Goal: Task Accomplishment & Management: Manage account settings

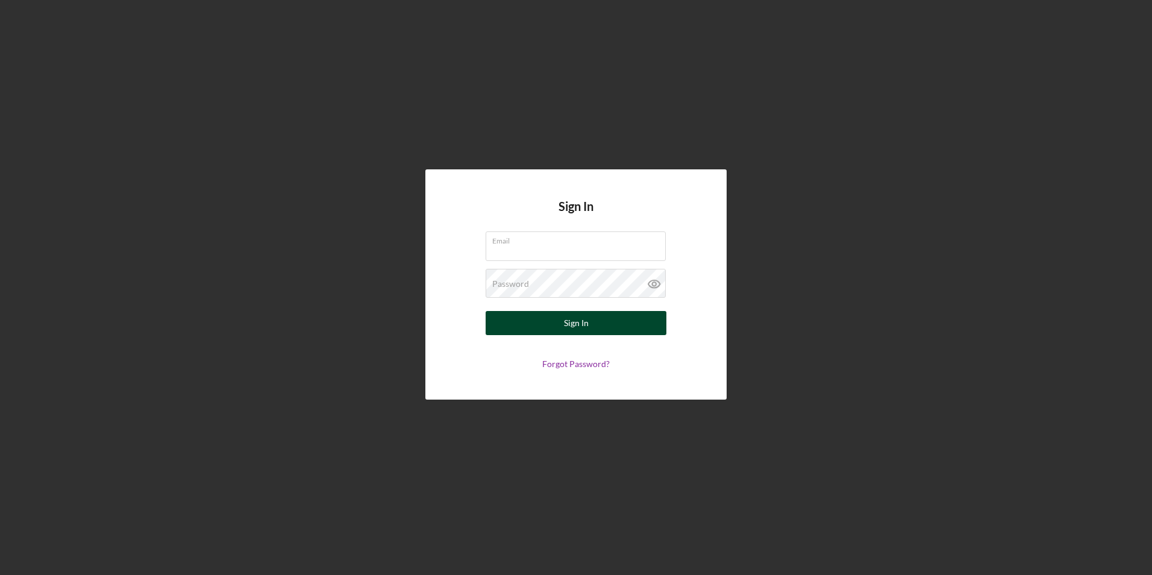
type input "[EMAIL_ADDRESS][DOMAIN_NAME]"
click at [565, 327] on div "Sign In" at bounding box center [576, 323] width 25 height 24
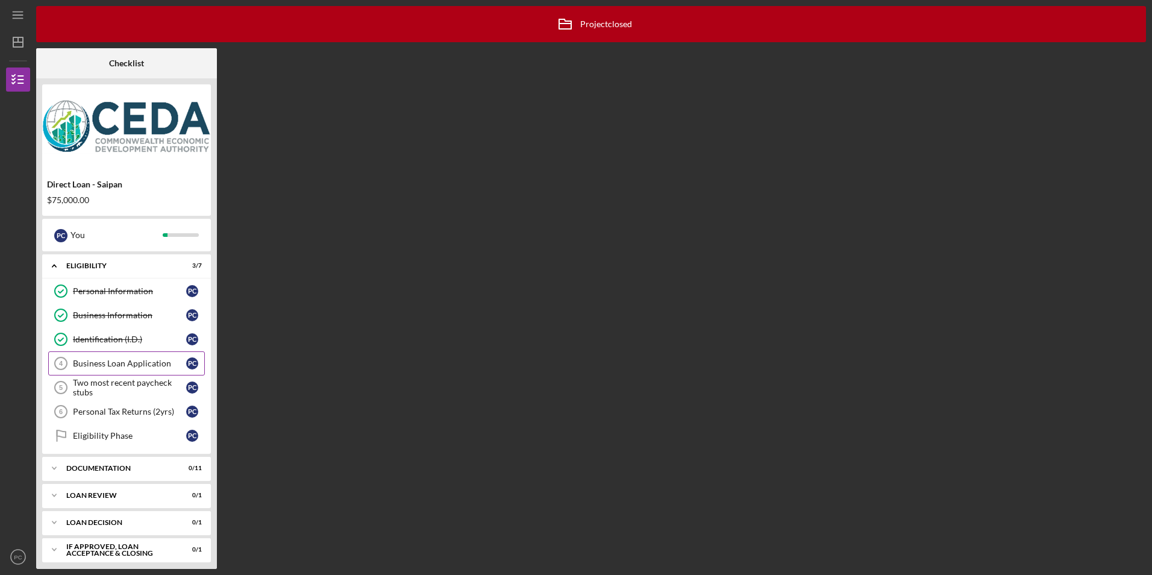
drag, startPoint x: 154, startPoint y: 366, endPoint x: 172, endPoint y: 363, distance: 17.8
click at [154, 366] on div "Business Loan Application" at bounding box center [129, 364] width 113 height 10
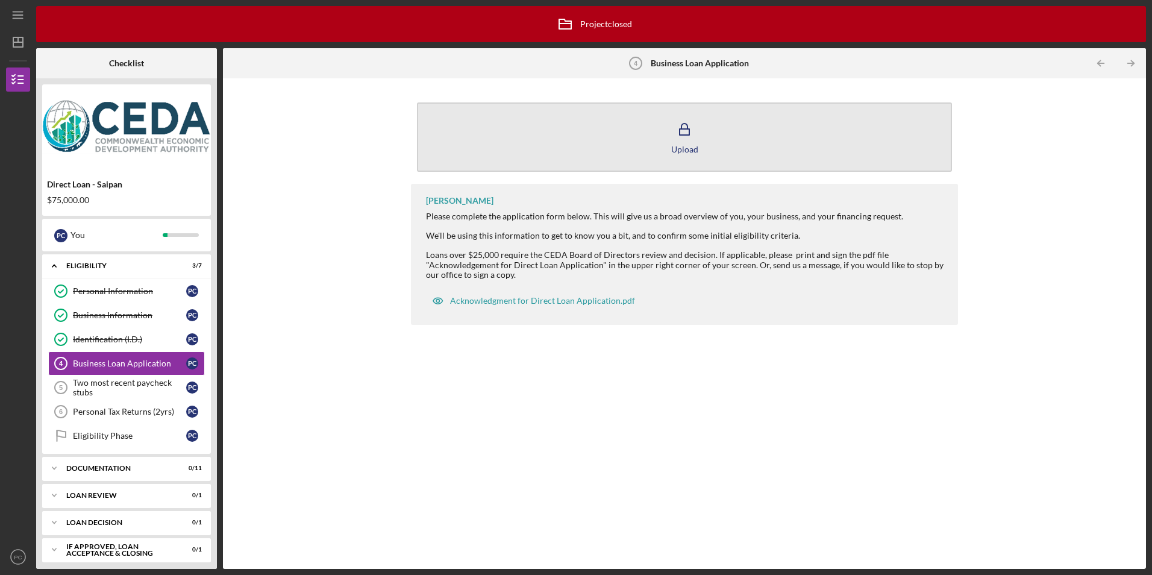
click at [682, 142] on icon "button" at bounding box center [685, 130] width 30 height 30
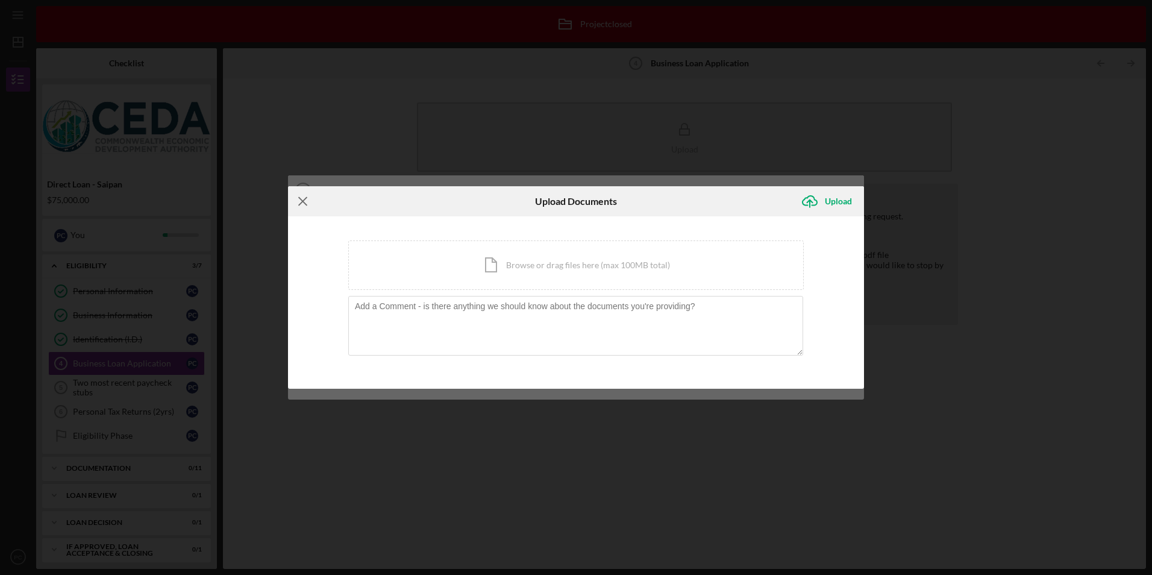
click at [304, 202] on line at bounding box center [303, 202] width 8 height 8
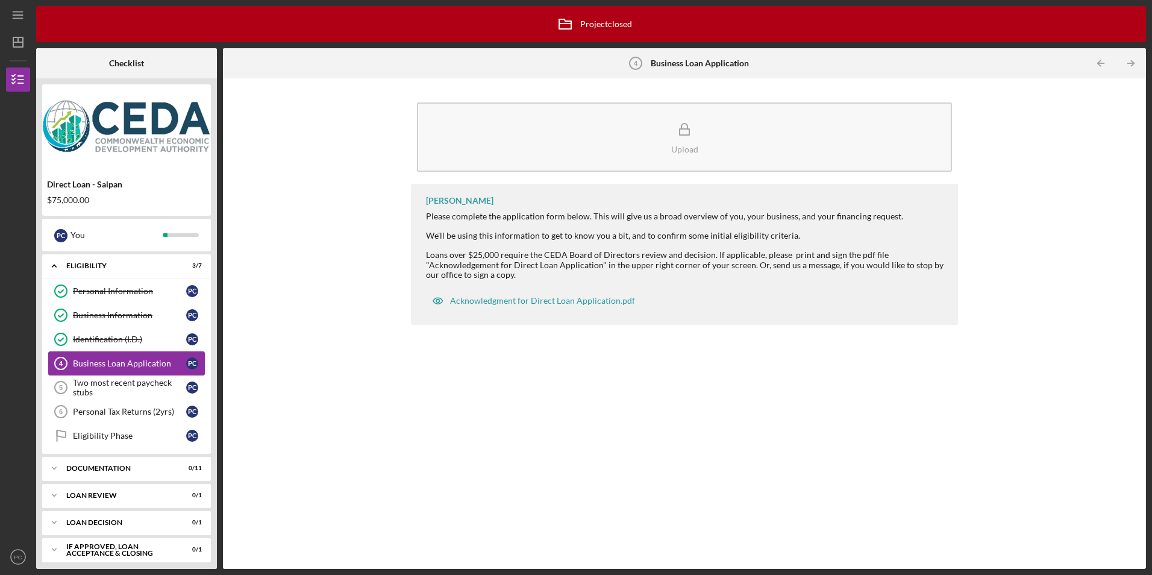
click at [109, 366] on div "Business Loan Application" at bounding box center [129, 364] width 113 height 10
click at [545, 300] on div "Acknowledgment for Direct Loan Application.pdf" at bounding box center [542, 301] width 185 height 10
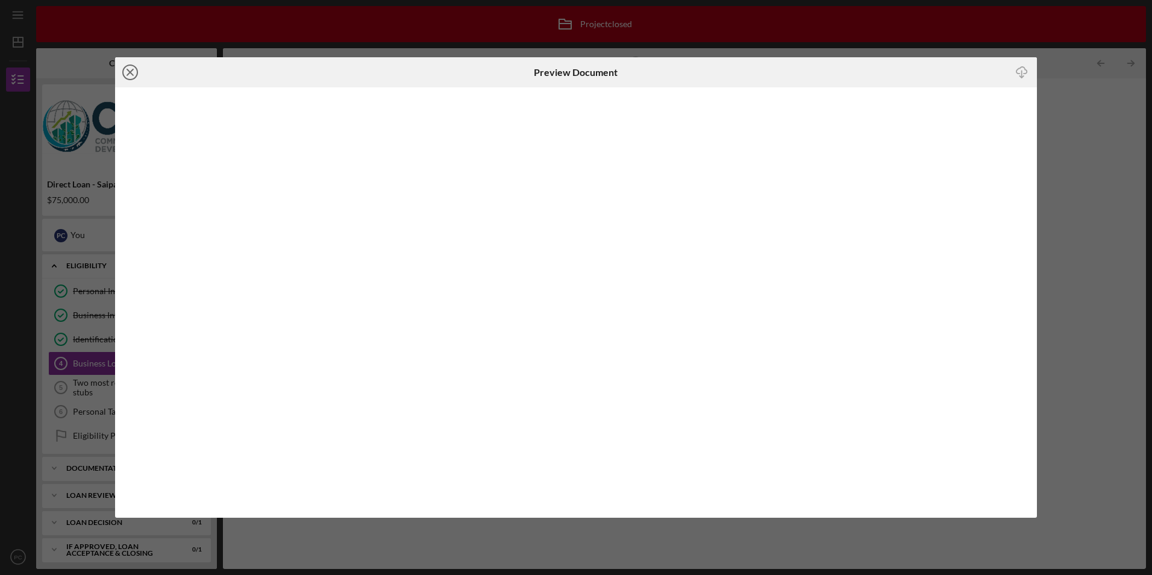
click at [133, 72] on icon "Icon/Close" at bounding box center [130, 72] width 30 height 30
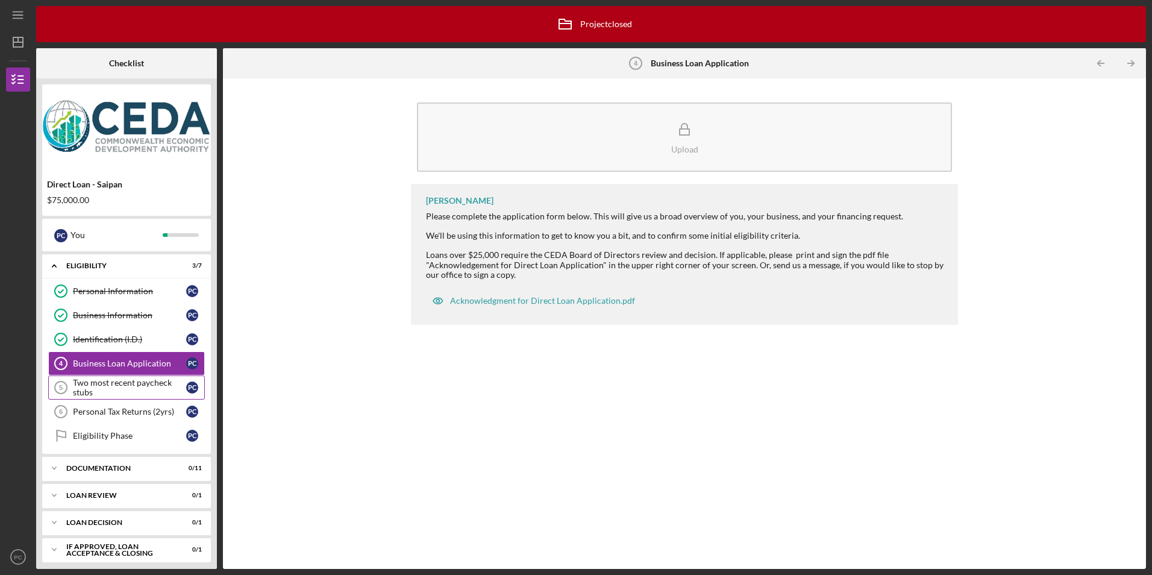
click at [127, 386] on div "Two most recent paycheck stubs" at bounding box center [129, 387] width 113 height 19
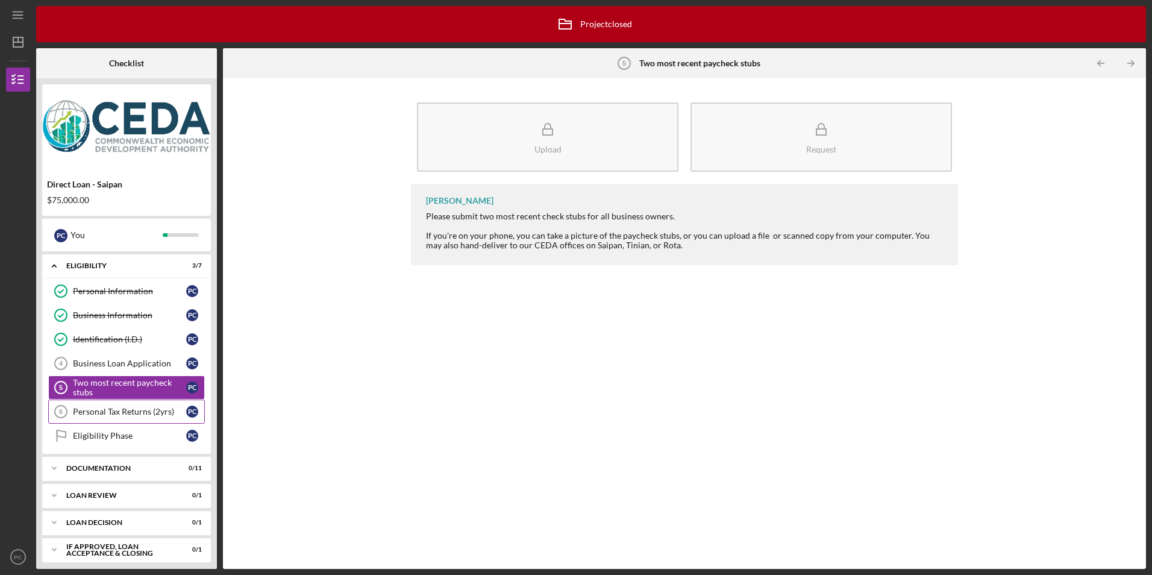
click at [127, 406] on link "Personal Tax Returns (2yrs) 6 Personal Tax Returns (2yrs) P C" at bounding box center [126, 412] width 157 height 24
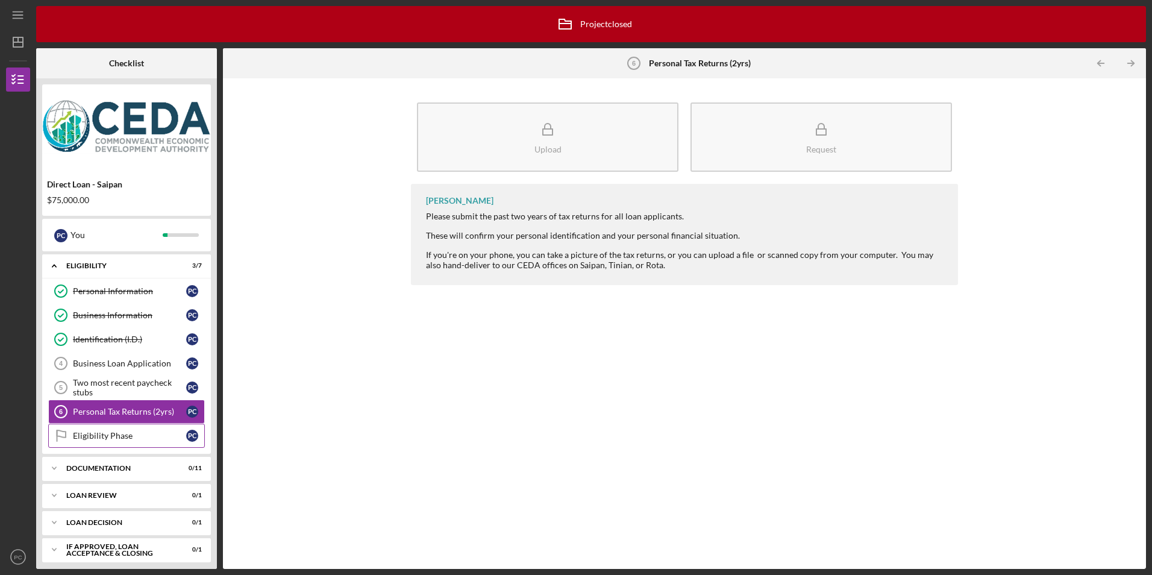
click at [121, 439] on div "Eligibility Phase" at bounding box center [129, 436] width 113 height 10
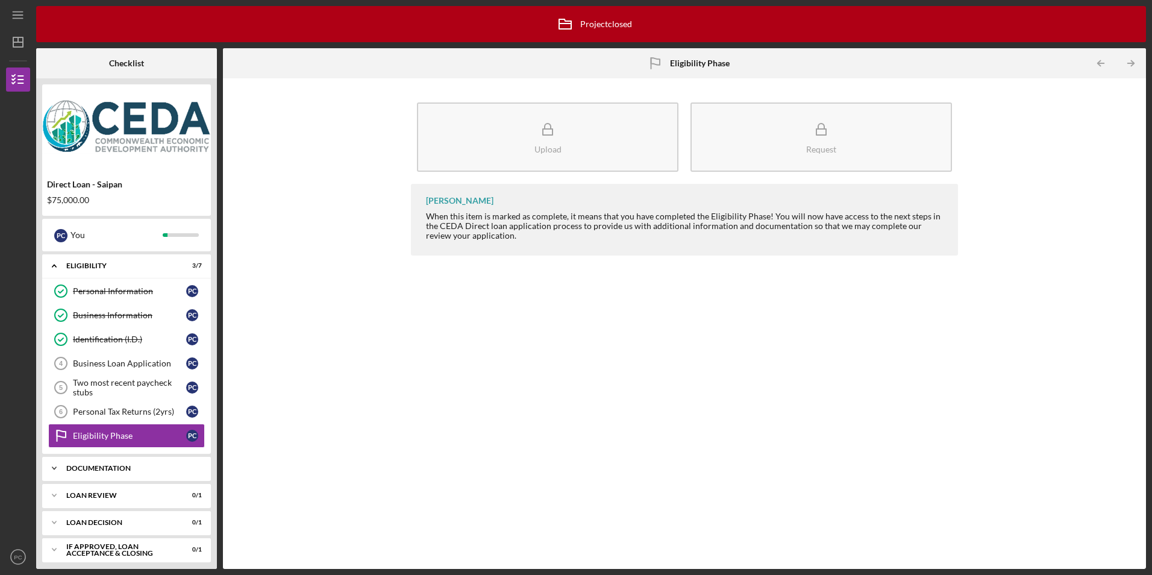
click at [128, 469] on div "Documentation" at bounding box center [131, 468] width 130 height 7
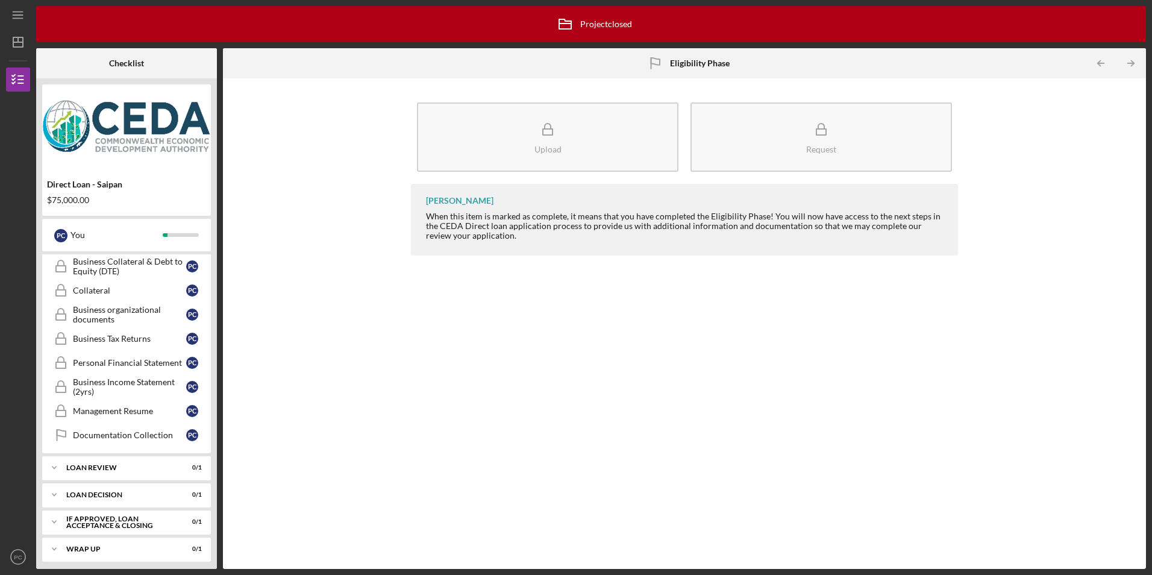
scroll to position [304, 0]
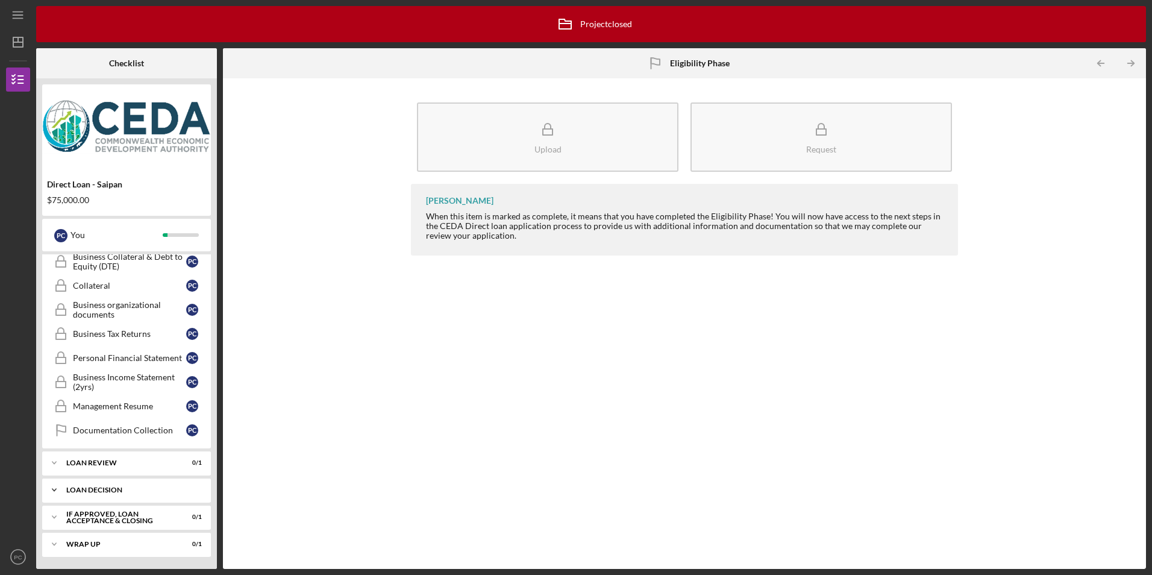
click at [130, 493] on div "Loan Decision" at bounding box center [131, 489] width 130 height 7
click at [113, 525] on link "Loan Decision Loan Decision P C" at bounding box center [126, 515] width 157 height 24
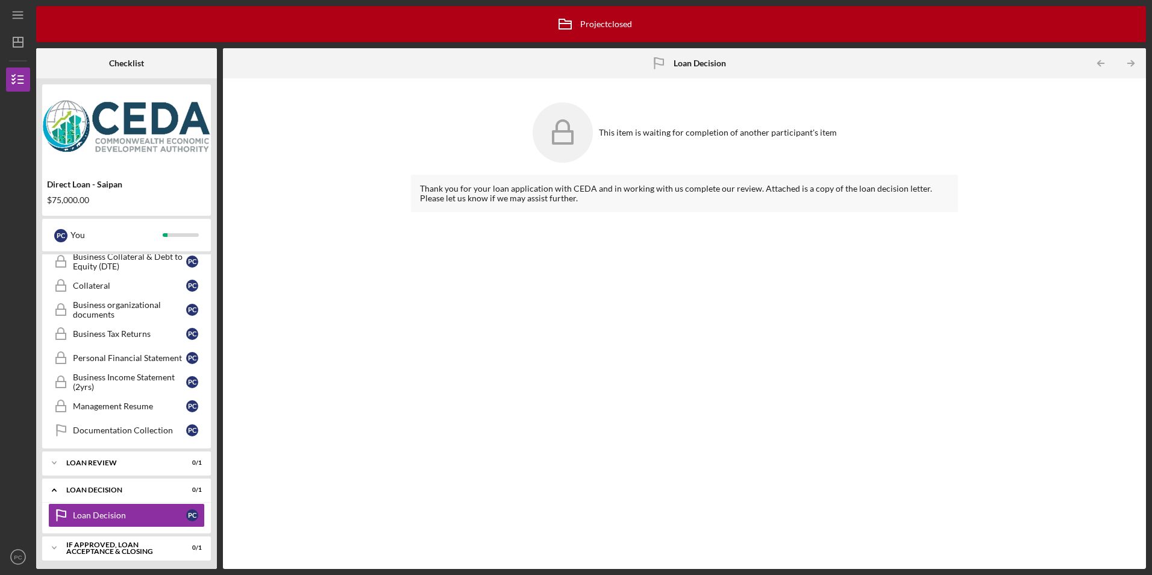
scroll to position [335, 0]
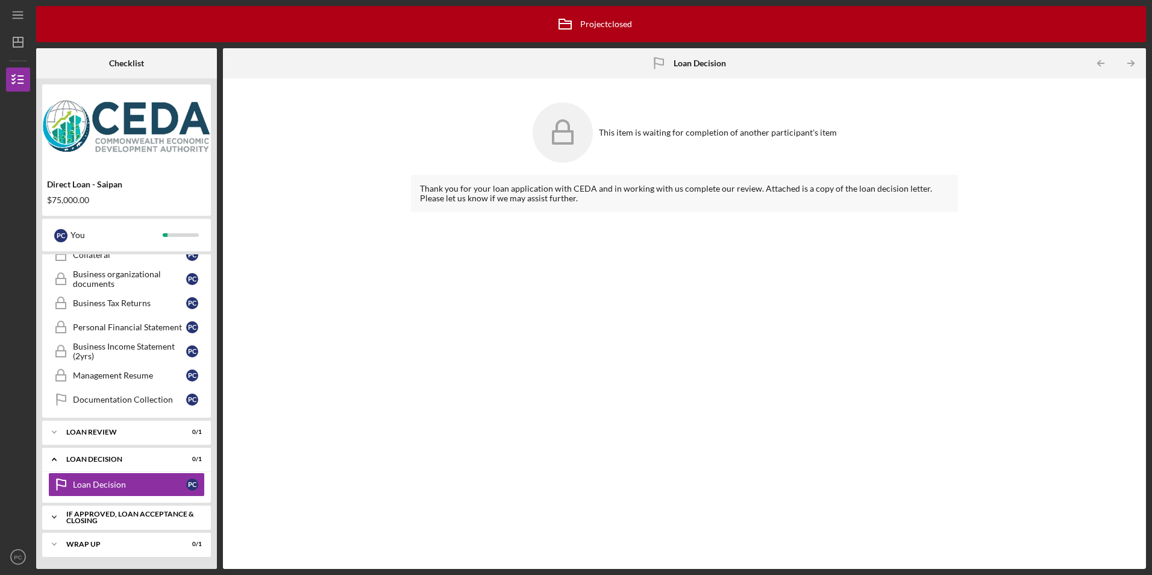
click at [124, 515] on div "If approved, loan acceptance & closing" at bounding box center [131, 517] width 130 height 14
click at [119, 429] on div "Loan review" at bounding box center [131, 432] width 130 height 7
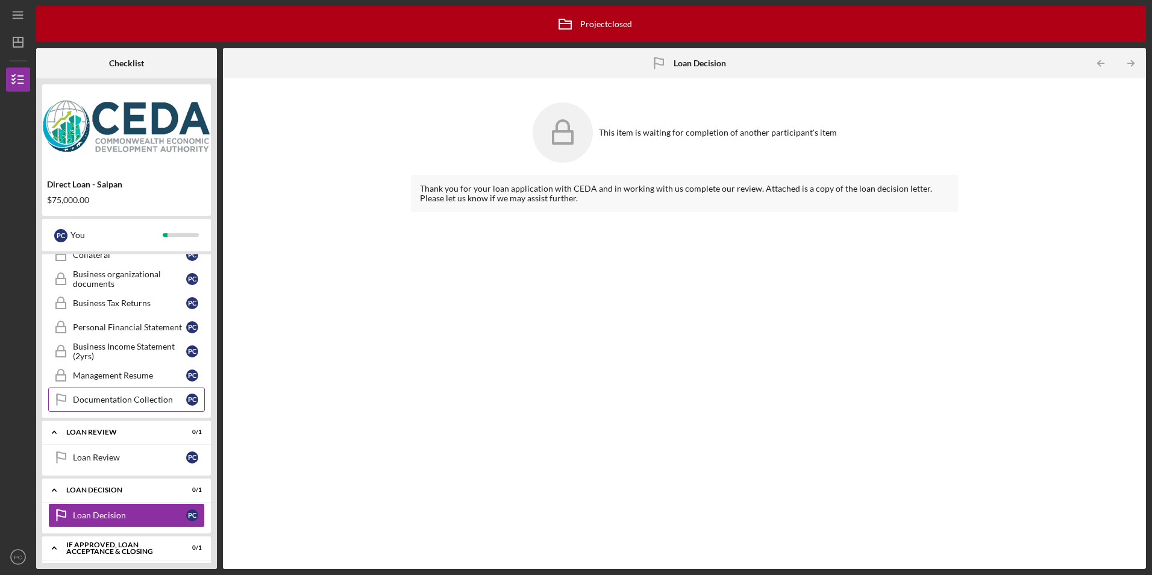
click at [163, 402] on div "Documentation Collection" at bounding box center [129, 400] width 113 height 10
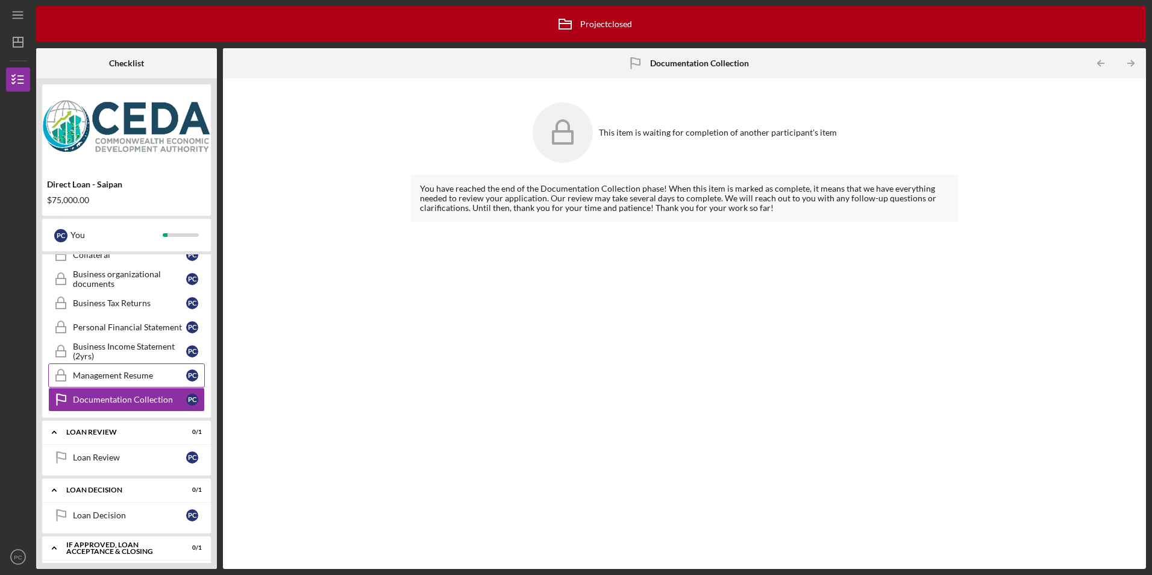
click at [153, 374] on div "Management Resume" at bounding box center [129, 376] width 113 height 10
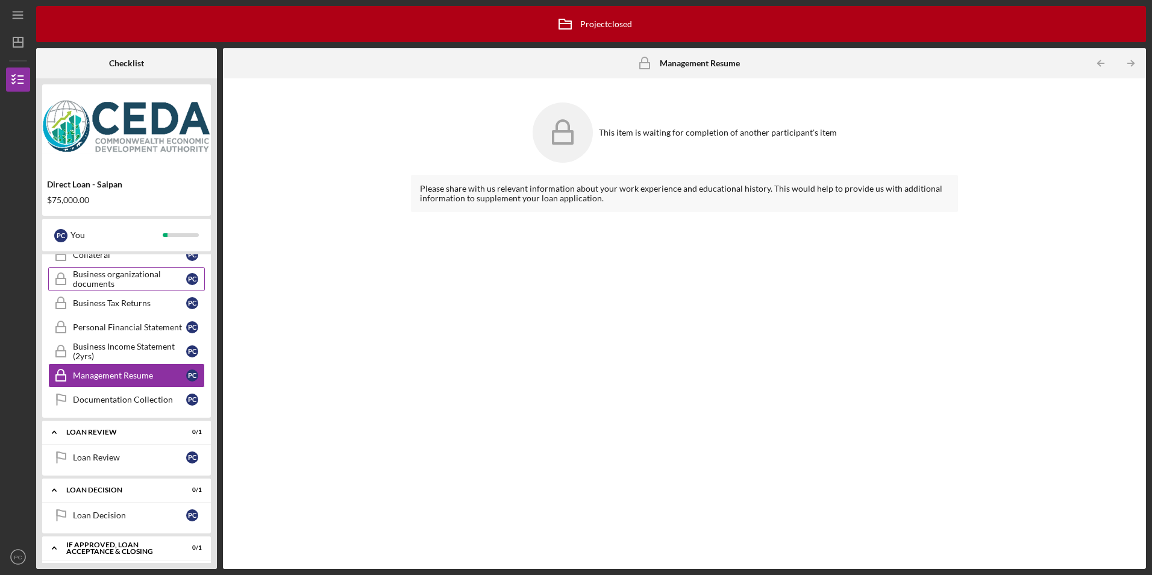
click at [143, 286] on div "Business organizational documents" at bounding box center [129, 278] width 113 height 19
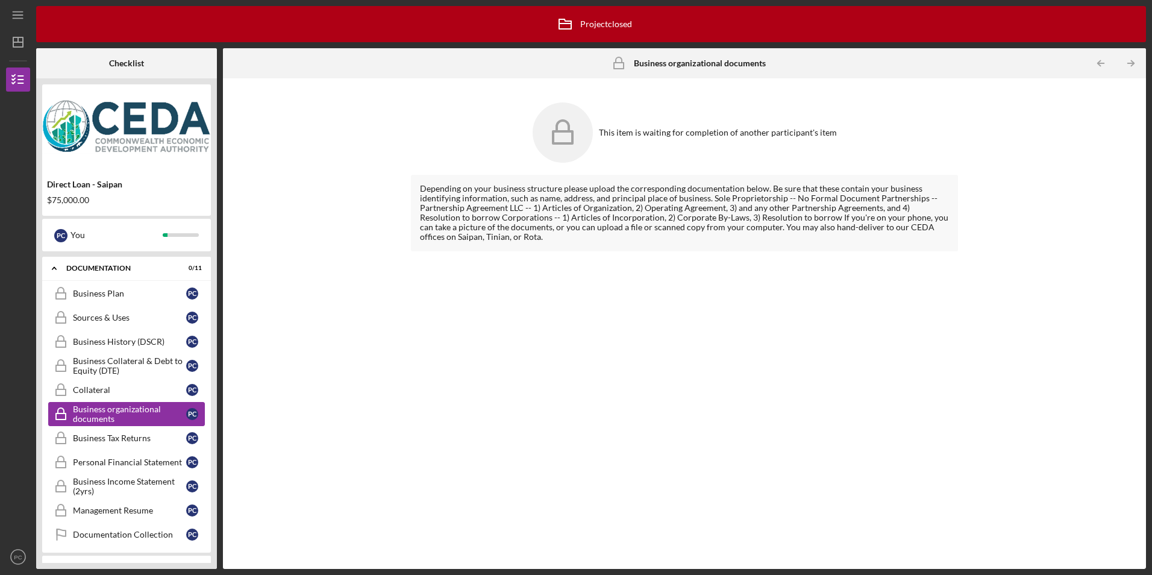
scroll to position [154, 0]
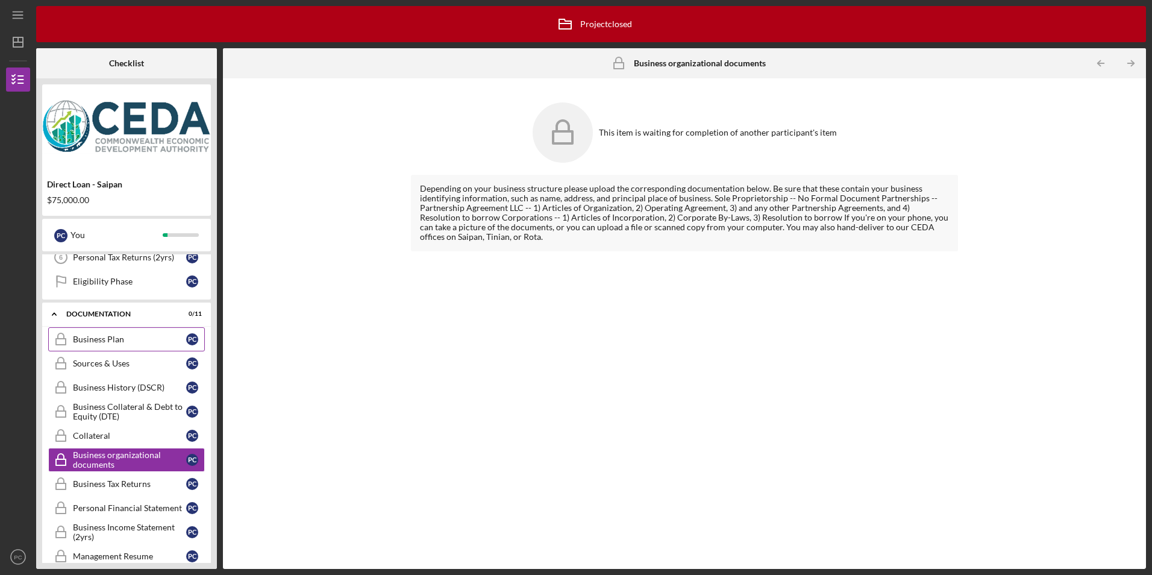
click at [121, 342] on div "Business Plan" at bounding box center [129, 340] width 113 height 10
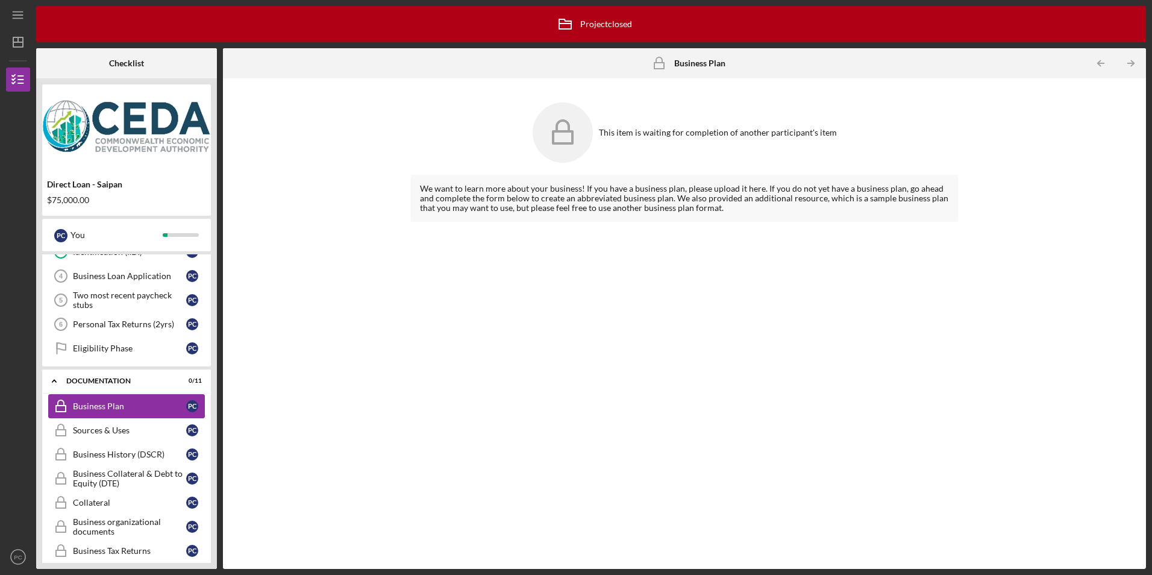
scroll to position [34, 0]
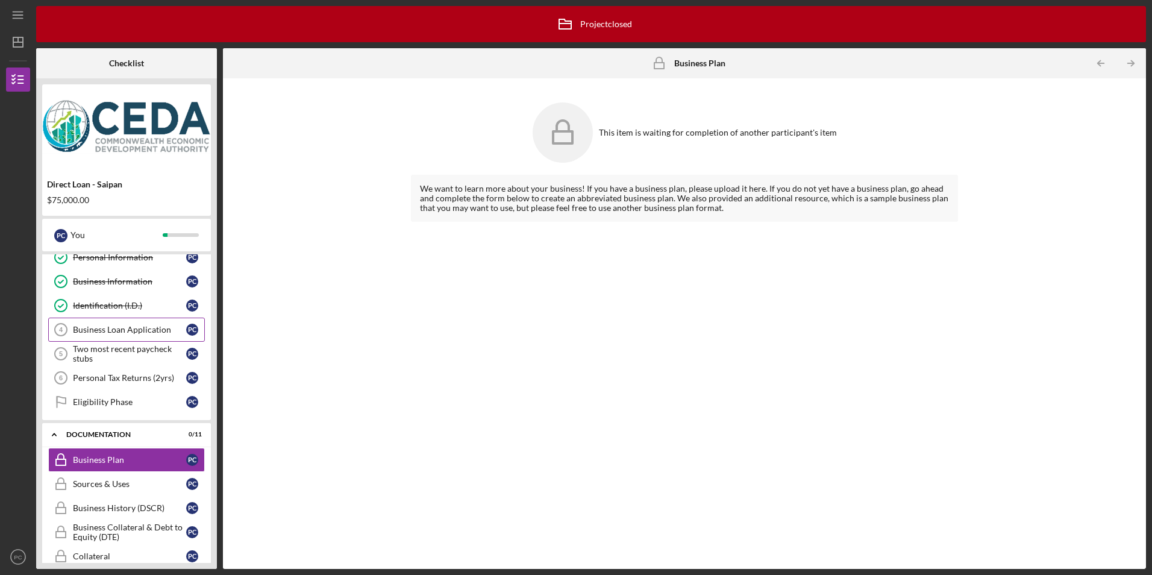
click at [134, 335] on link "Business Loan Application 4 Business Loan Application P C" at bounding box center [126, 330] width 157 height 24
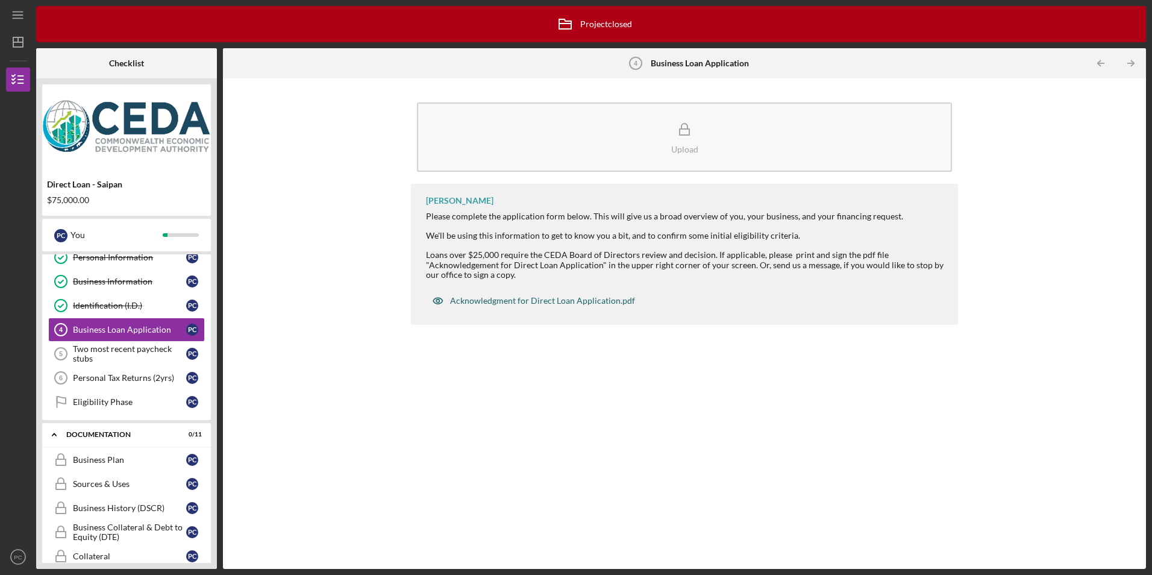
click at [606, 307] on div "Acknowledgment for Direct Loan Application.pdf" at bounding box center [533, 301] width 215 height 24
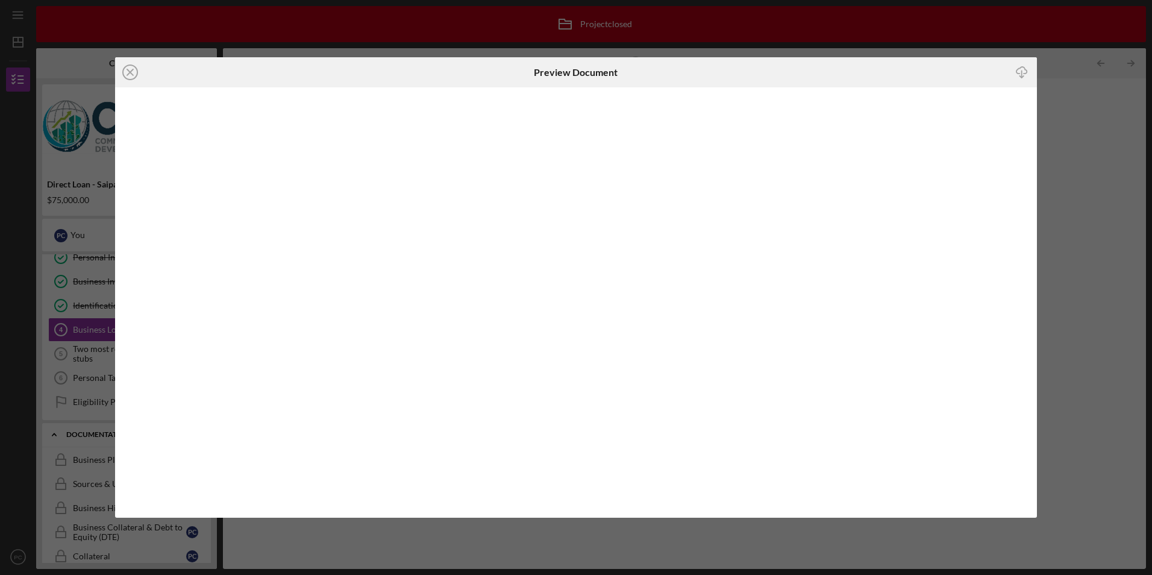
click at [1022, 70] on icon "Icon/Download" at bounding box center [1021, 72] width 27 height 27
click at [124, 69] on circle at bounding box center [130, 72] width 14 height 14
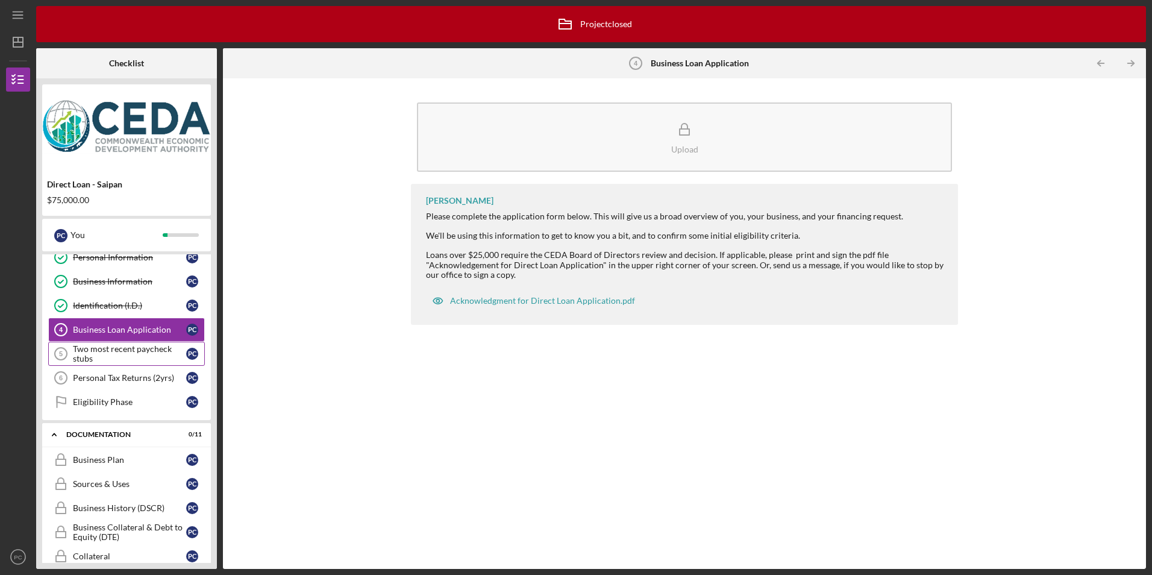
click at [105, 354] on div "Two most recent paycheck stubs" at bounding box center [129, 353] width 113 height 19
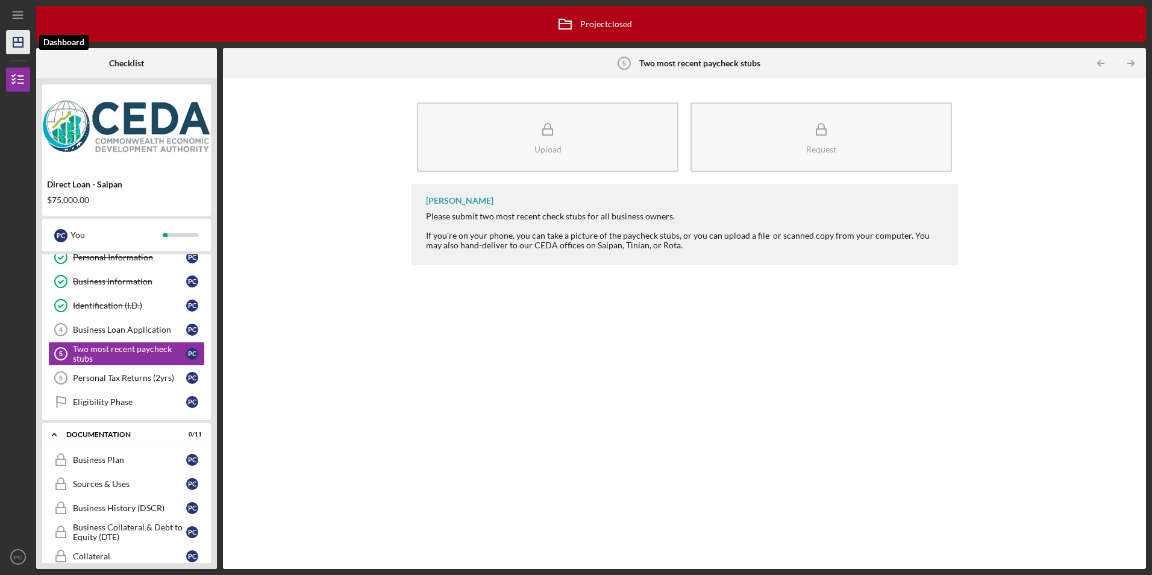
click at [20, 46] on icon "Icon/Dashboard" at bounding box center [18, 42] width 30 height 30
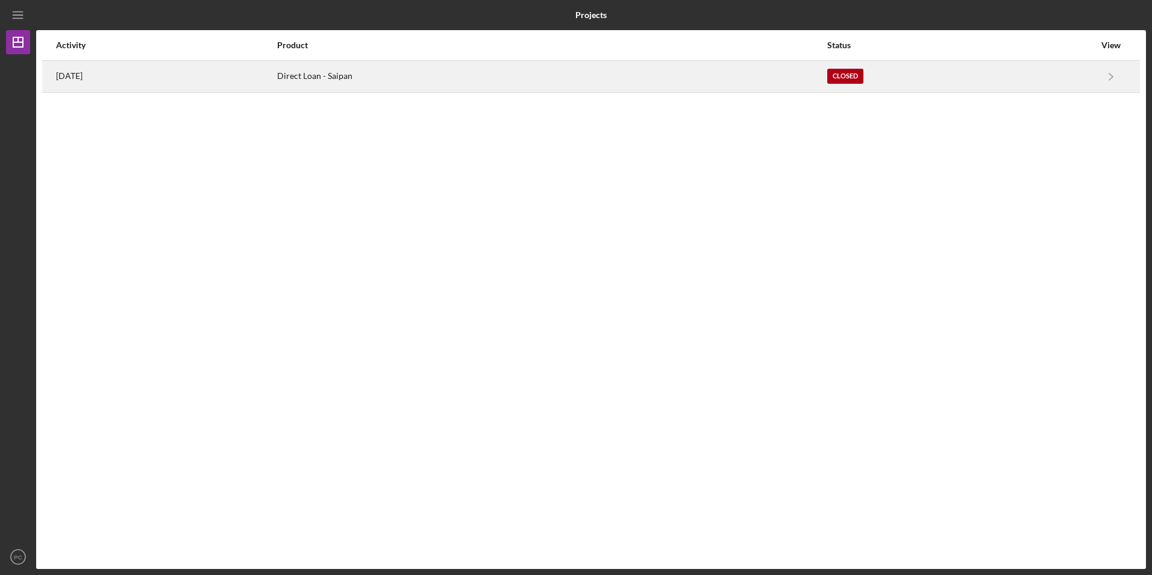
click at [373, 80] on div "Direct Loan - Saipan" at bounding box center [551, 76] width 549 height 30
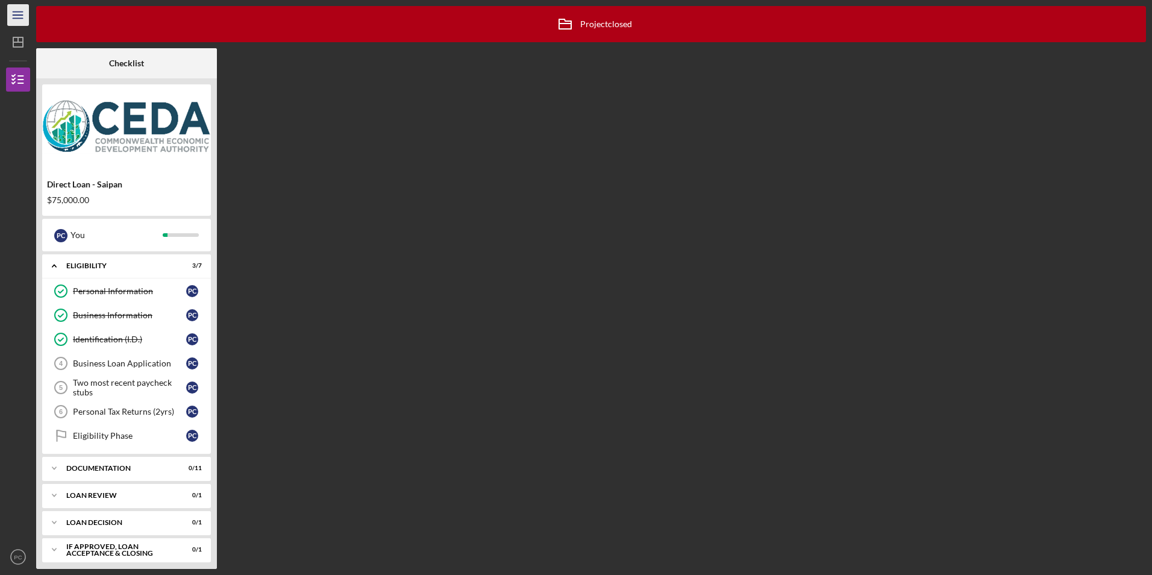
click at [18, 10] on icon "Icon/Menu" at bounding box center [18, 15] width 27 height 27
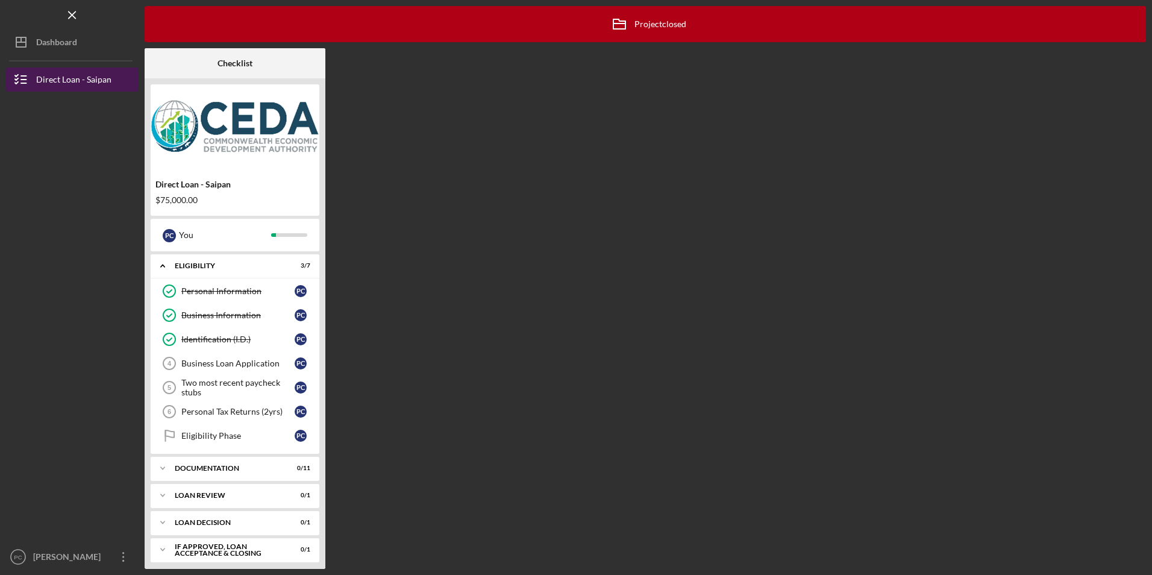
click at [63, 77] on div "Direct Loan - Saipan" at bounding box center [73, 81] width 75 height 27
click at [291, 518] on div "Icon/Expander Loan Decision 0 / 1" at bounding box center [235, 522] width 169 height 24
click at [271, 495] on div "Loan review" at bounding box center [240, 495] width 130 height 7
click at [200, 520] on div "Loan Review" at bounding box center [237, 521] width 113 height 10
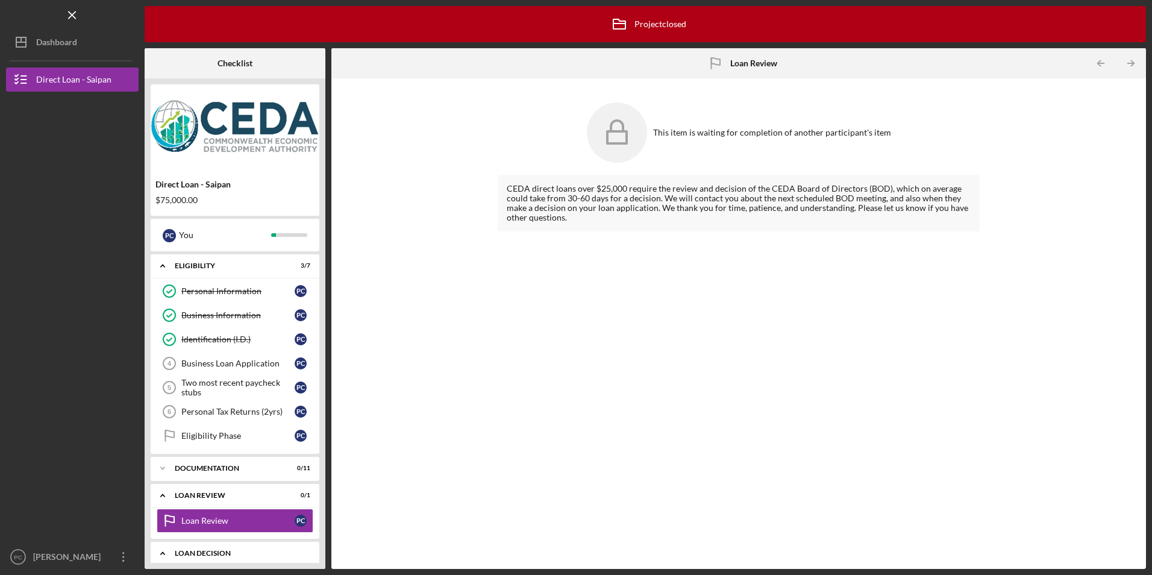
click at [221, 549] on div "Icon/Expander Loan Decision 0 / 1" at bounding box center [235, 553] width 169 height 25
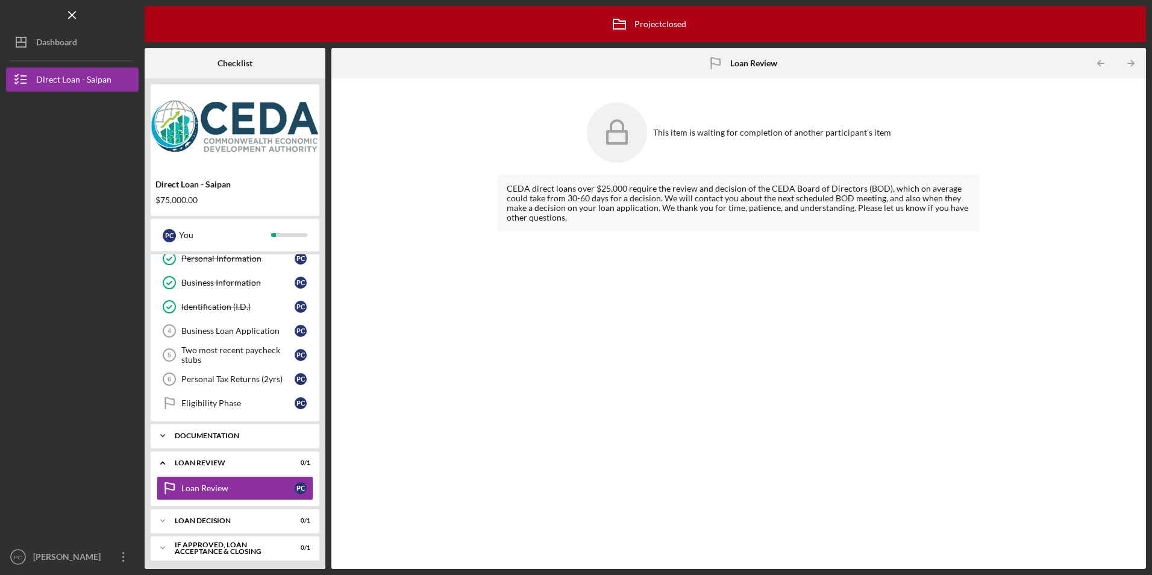
scroll to position [63, 0]
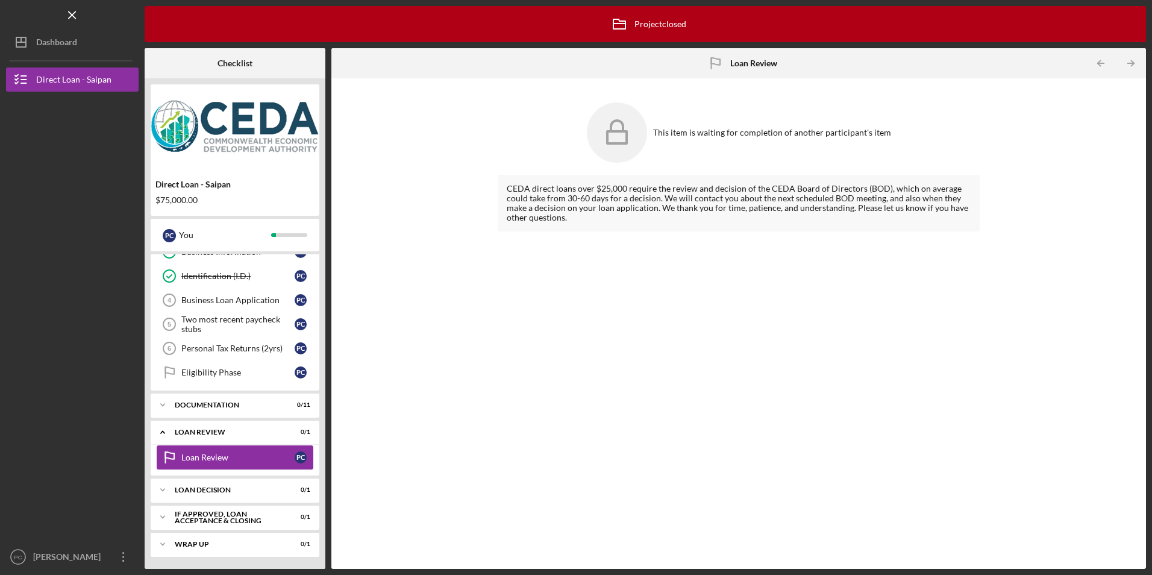
click at [264, 461] on div "Loan Review" at bounding box center [237, 458] width 113 height 10
click at [242, 489] on div "Loan Decision" at bounding box center [240, 489] width 130 height 7
click at [223, 520] on div "Loan Decision" at bounding box center [237, 515] width 113 height 10
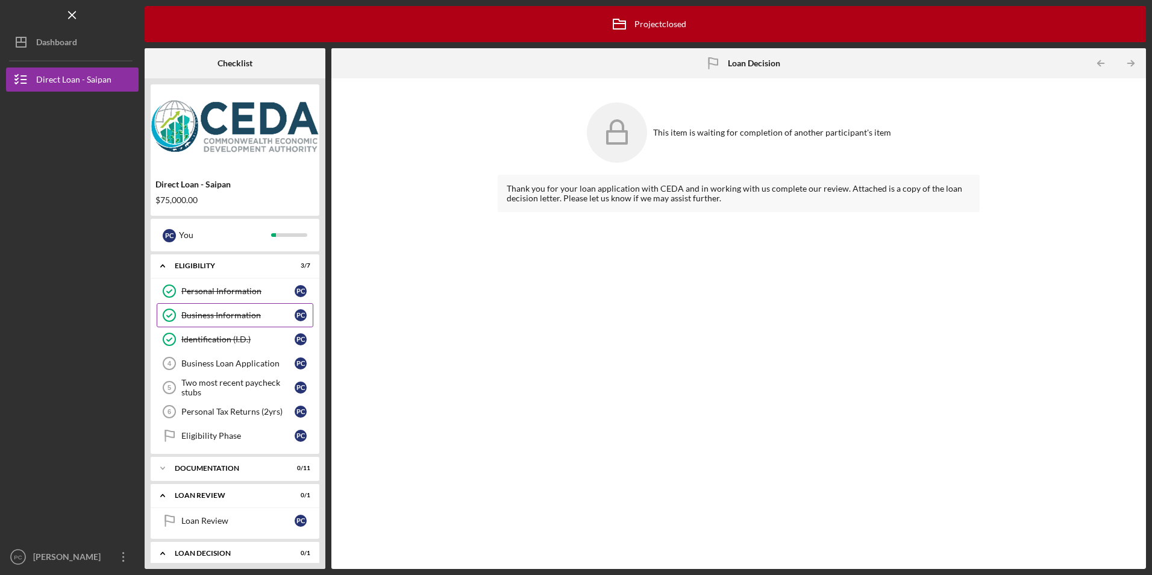
click at [268, 318] on div "Business Information" at bounding box center [237, 315] width 113 height 10
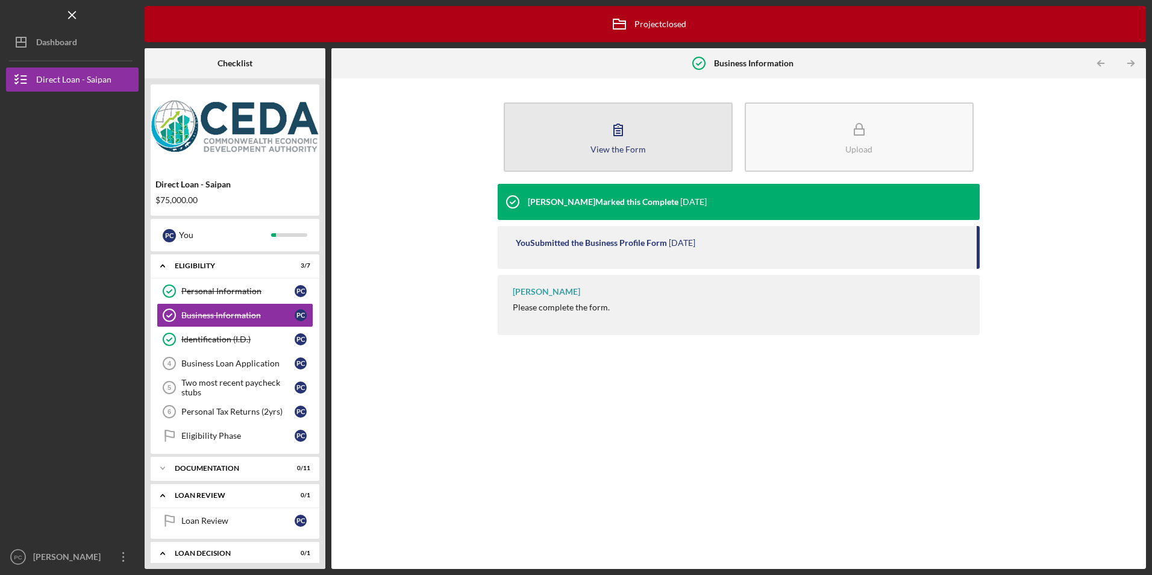
click at [662, 141] on button "View the Form Form" at bounding box center [618, 136] width 229 height 69
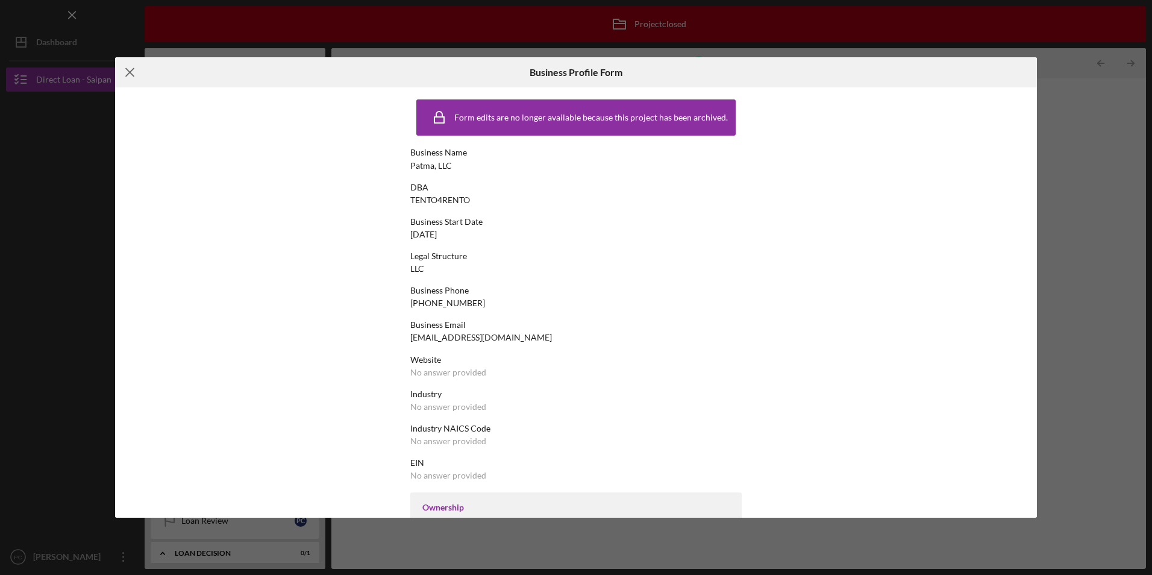
click at [127, 74] on icon "Icon/Menu Close" at bounding box center [130, 72] width 30 height 30
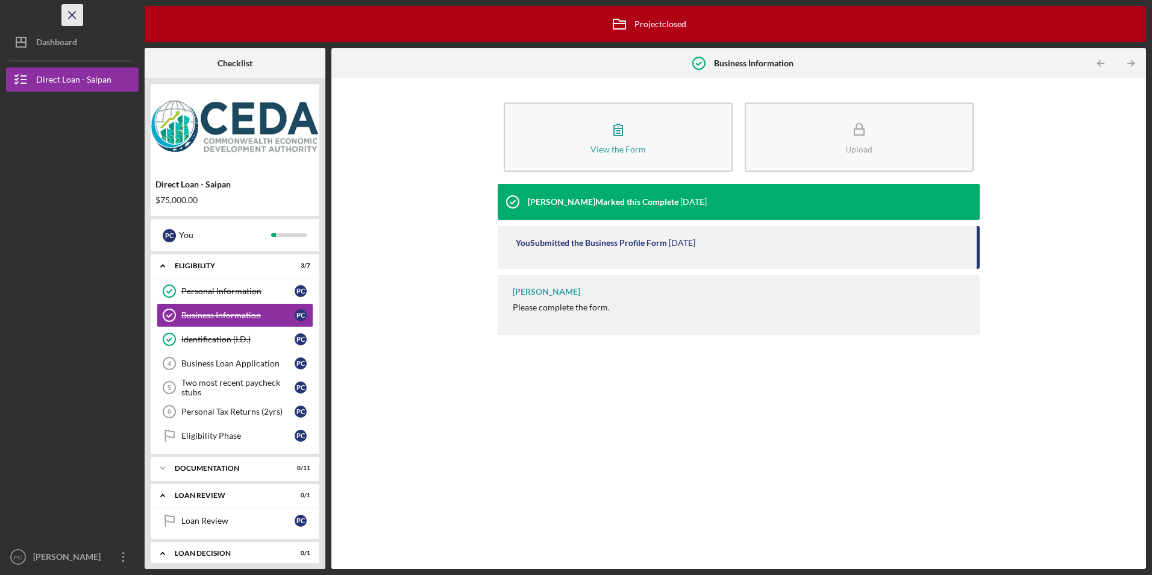
click at [70, 11] on icon "Icon/Menu Close" at bounding box center [72, 15] width 27 height 27
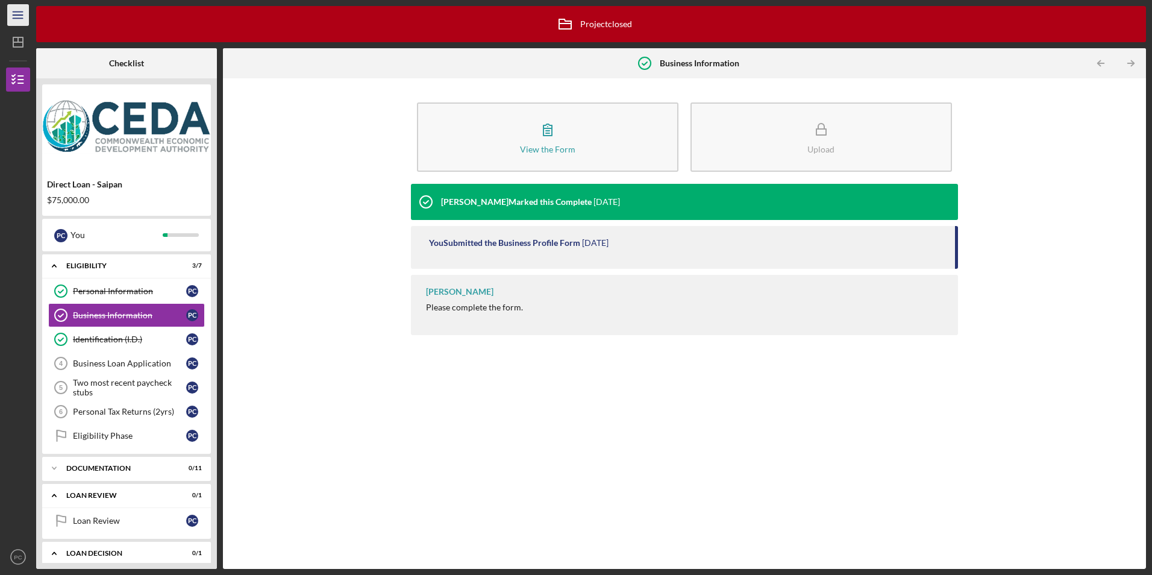
click at [18, 17] on icon "Icon/Menu" at bounding box center [18, 15] width 27 height 27
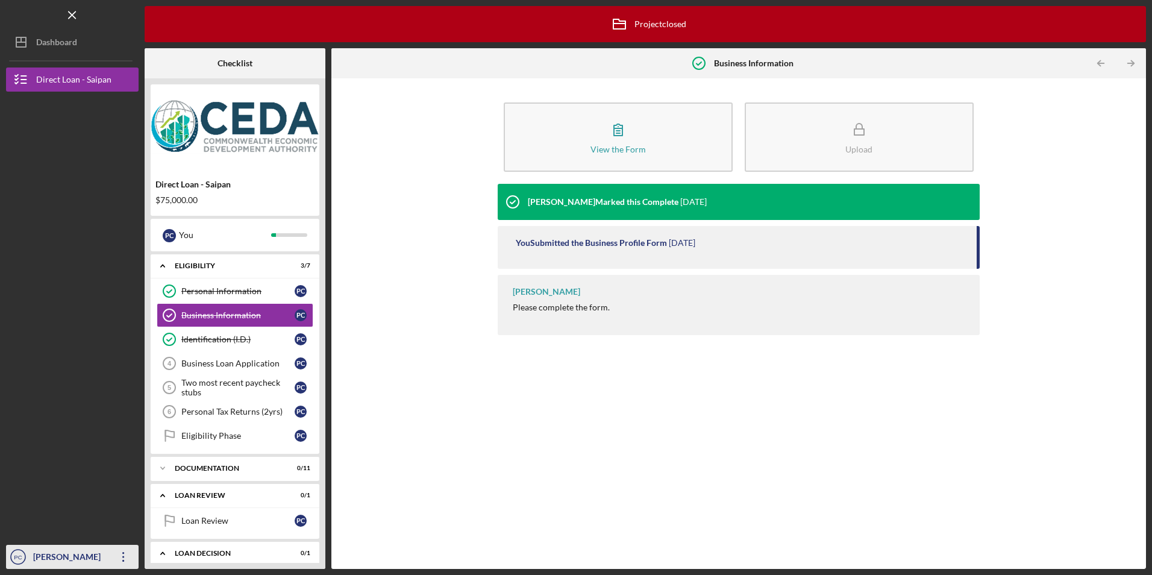
click at [121, 556] on icon "Icon/Overflow" at bounding box center [123, 557] width 30 height 30
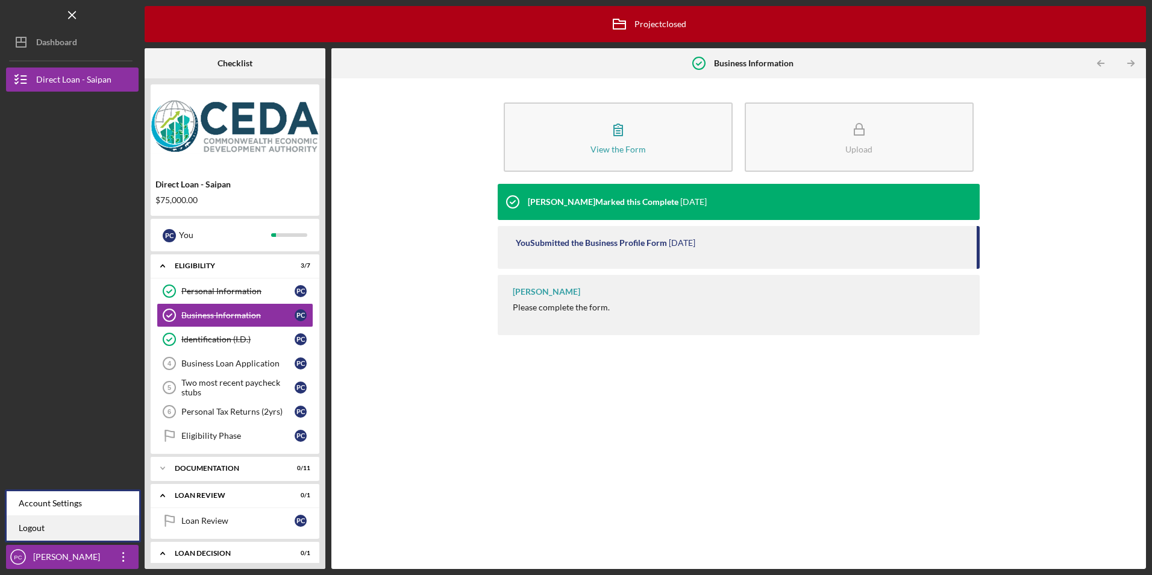
click at [88, 531] on link "Logout" at bounding box center [73, 528] width 133 height 25
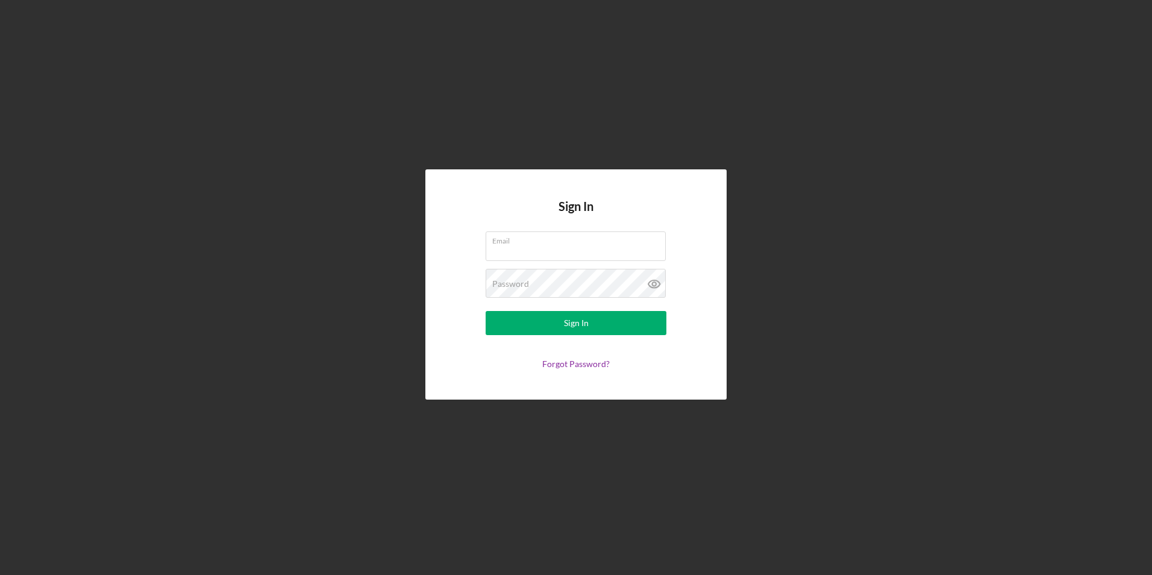
type input "[EMAIL_ADDRESS][DOMAIN_NAME]"
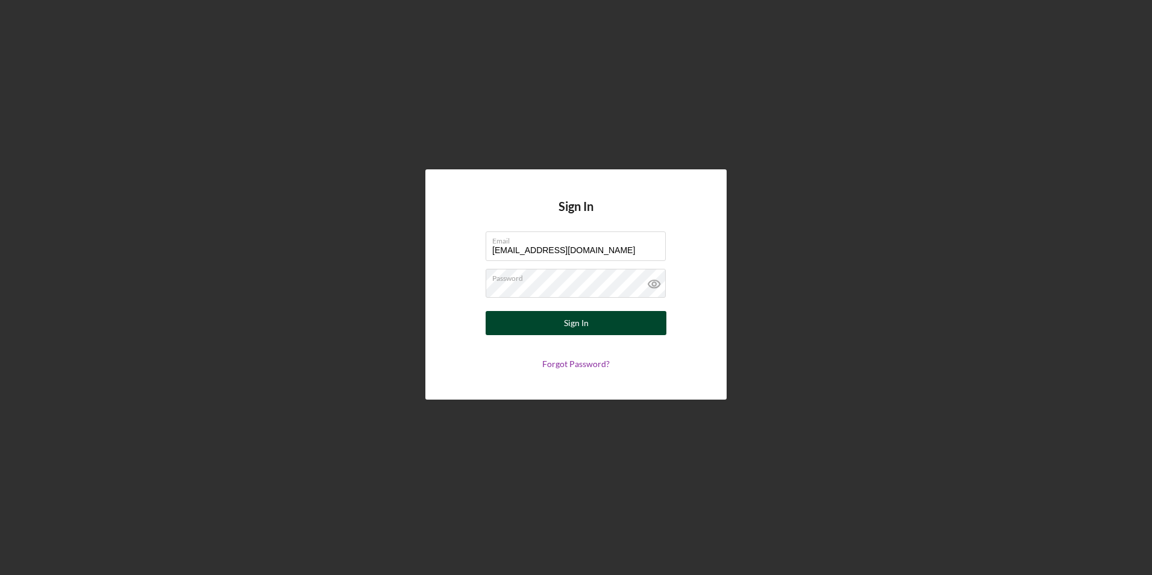
click at [586, 321] on div "Sign In" at bounding box center [576, 323] width 25 height 24
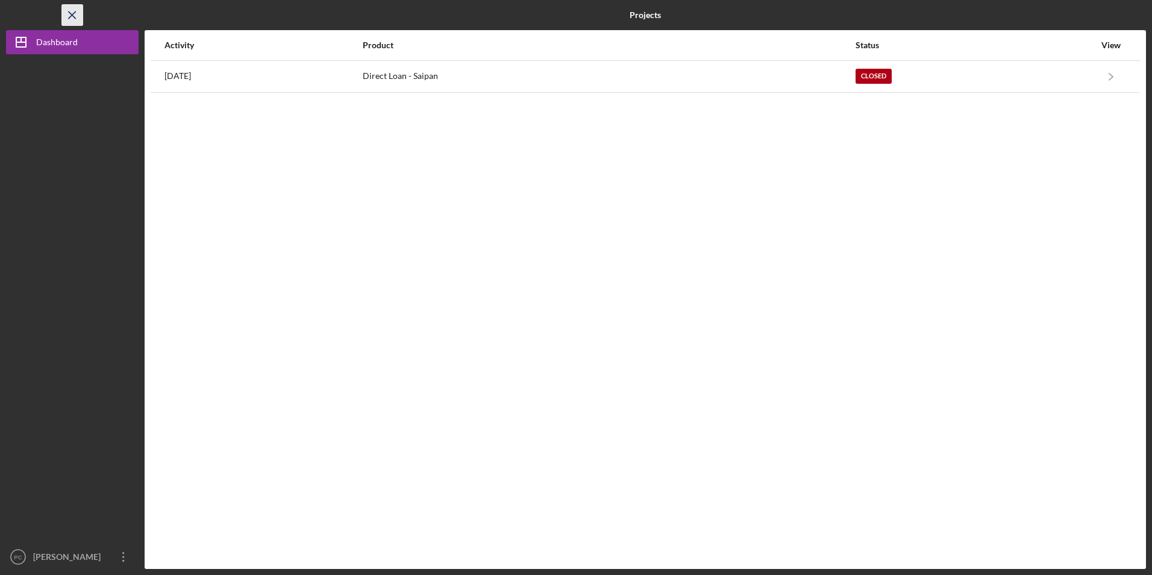
click at [71, 17] on icon "Icon/Menu Close" at bounding box center [72, 15] width 27 height 27
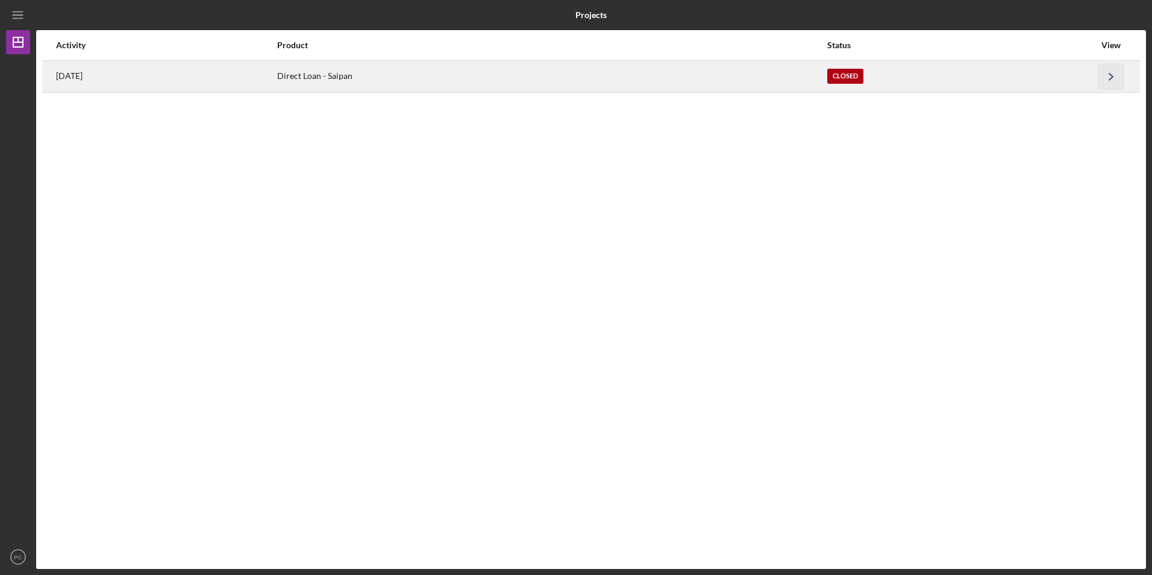
click at [1116, 72] on icon "Icon/Navigate" at bounding box center [1111, 76] width 27 height 27
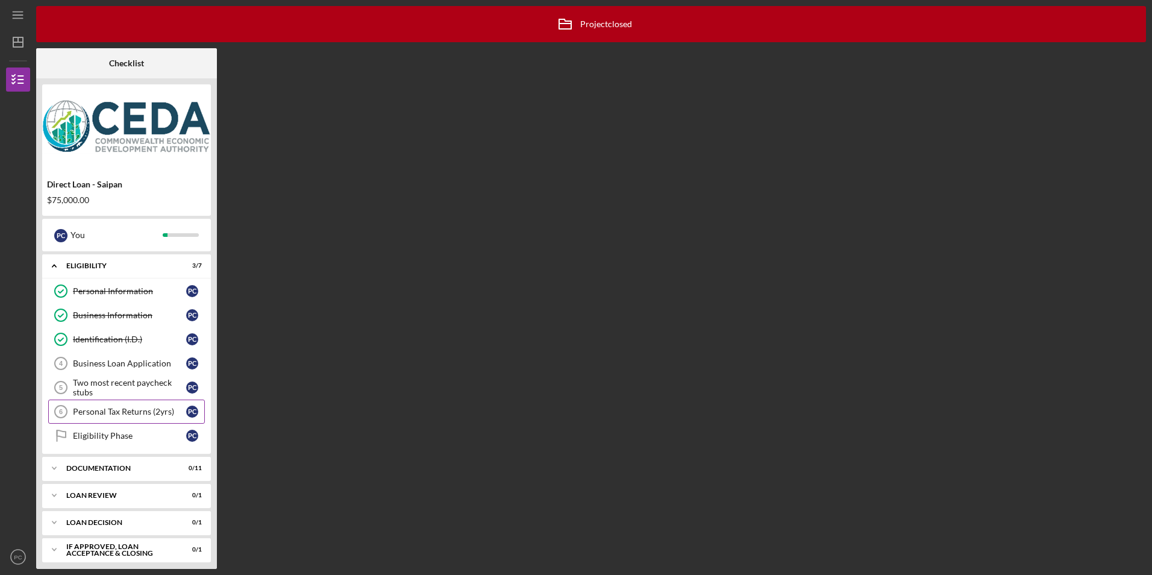
click at [171, 413] on div "Personal Tax Returns (2yrs)" at bounding box center [129, 412] width 113 height 10
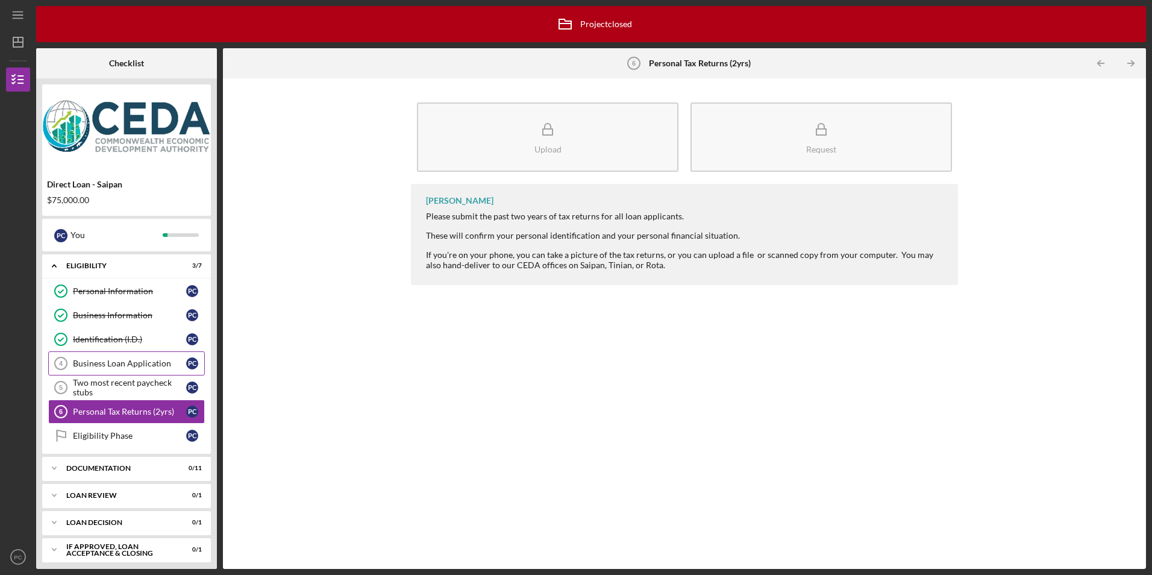
click at [173, 364] on div "Business Loan Application" at bounding box center [129, 364] width 113 height 10
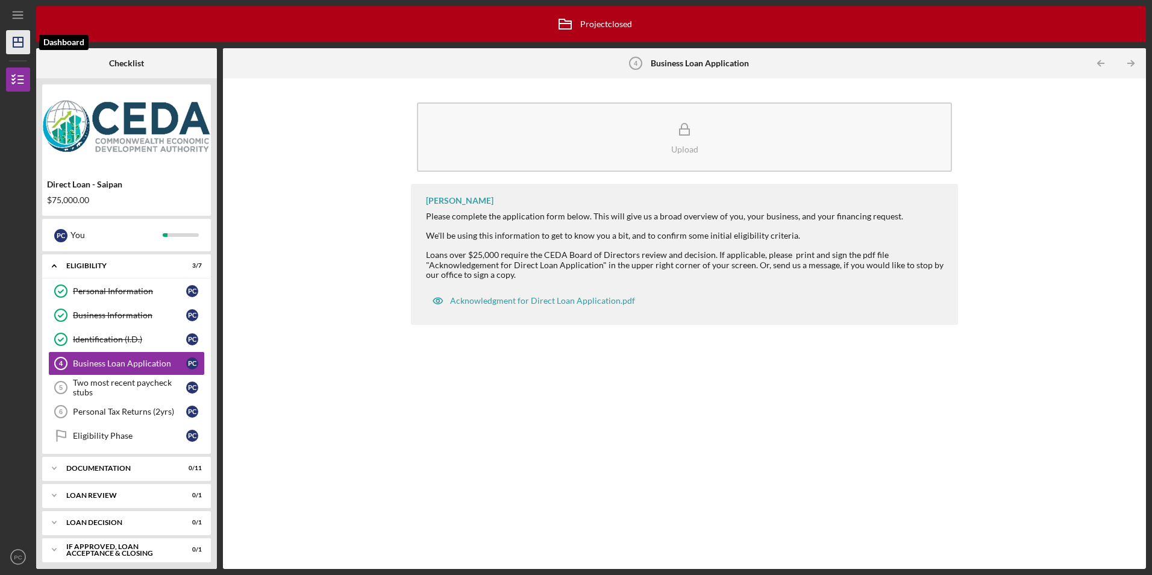
click at [12, 39] on icon "Icon/Dashboard" at bounding box center [18, 42] width 30 height 30
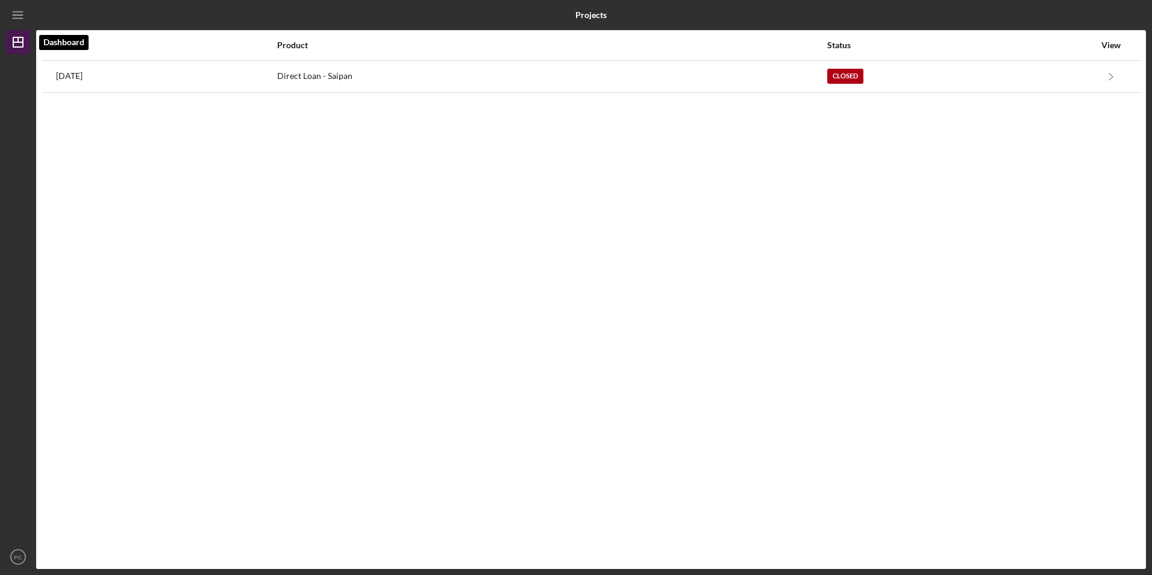
click at [13, 37] on icon "Icon/Dashboard" at bounding box center [18, 42] width 30 height 30
click at [19, 14] on icon "Icon/Menu" at bounding box center [18, 15] width 27 height 27
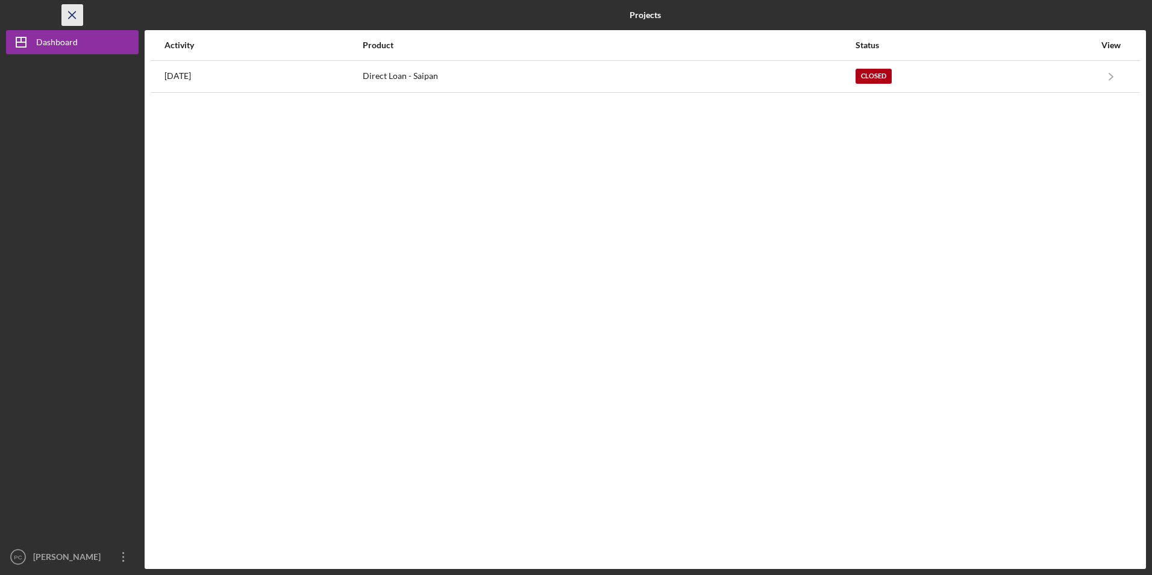
click at [74, 18] on icon "Icon/Menu Close" at bounding box center [72, 15] width 27 height 27
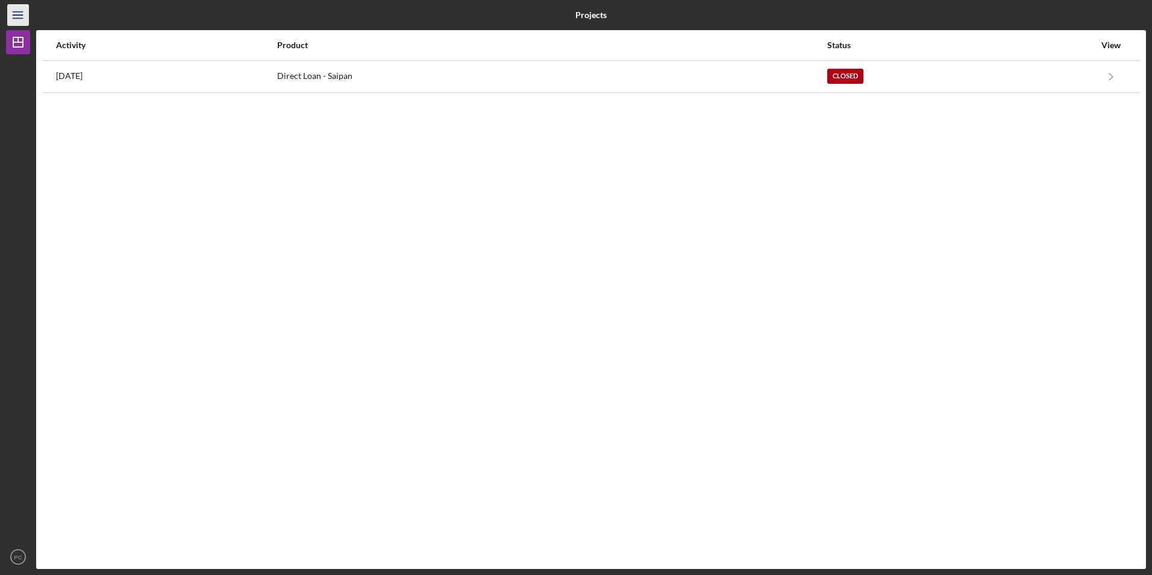
click at [22, 9] on icon "Icon/Menu" at bounding box center [18, 15] width 27 height 27
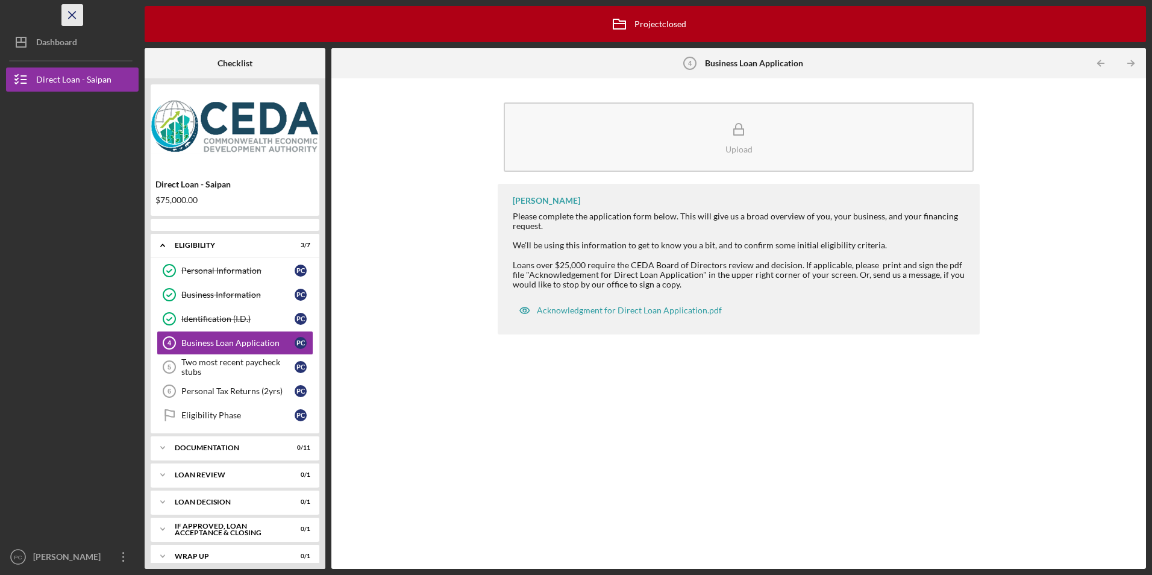
click at [72, 20] on icon "Icon/Menu Close" at bounding box center [72, 15] width 27 height 27
